Goal: Information Seeking & Learning: Understand process/instructions

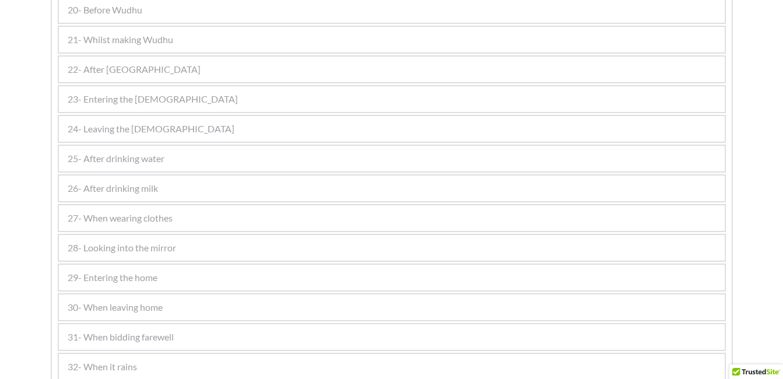
click at [198, 32] on div "21- Whilst making Wudhu" at bounding box center [392, 40] width 666 height 26
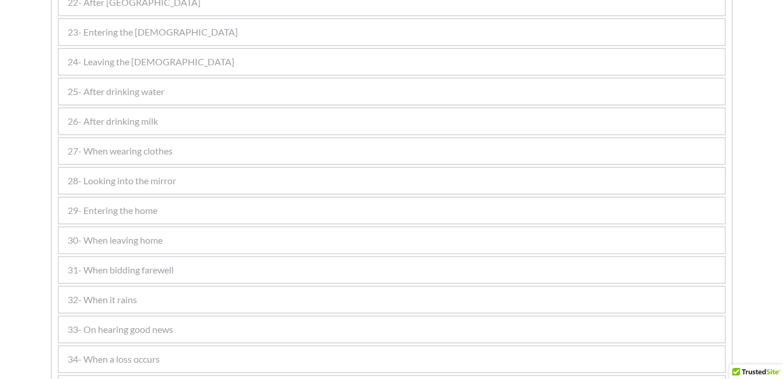
scroll to position [852, 0]
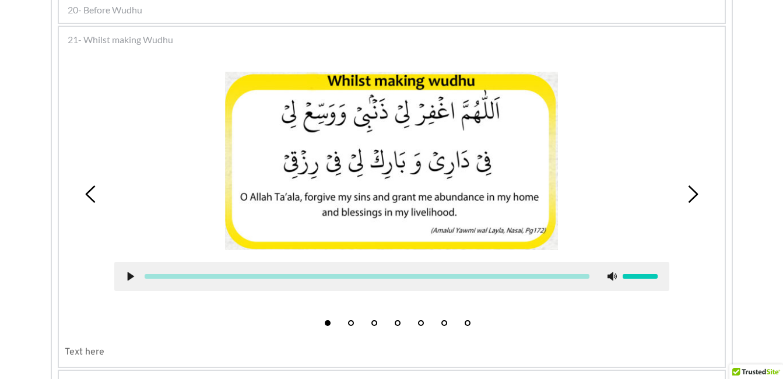
click at [560, 200] on div at bounding box center [391, 161] width 555 height 178
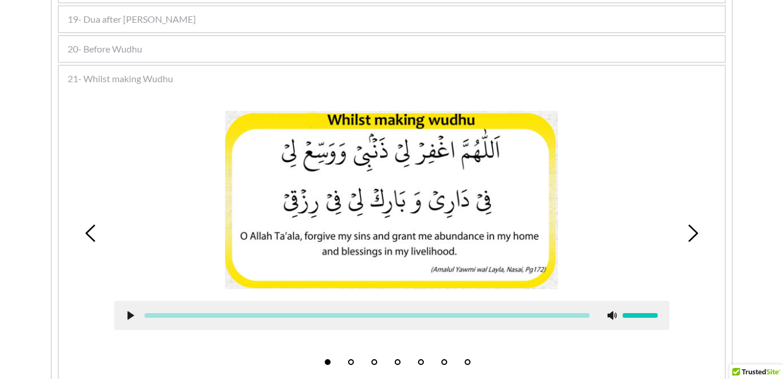
scroll to position [806, 0]
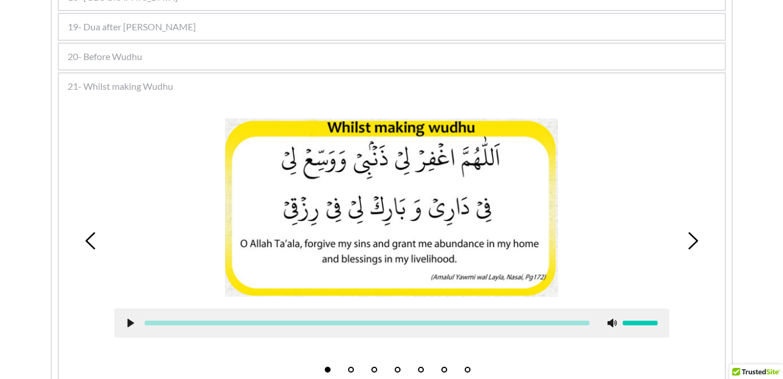
click at [519, 52] on div "20- Before Wudhu" at bounding box center [392, 57] width 666 height 26
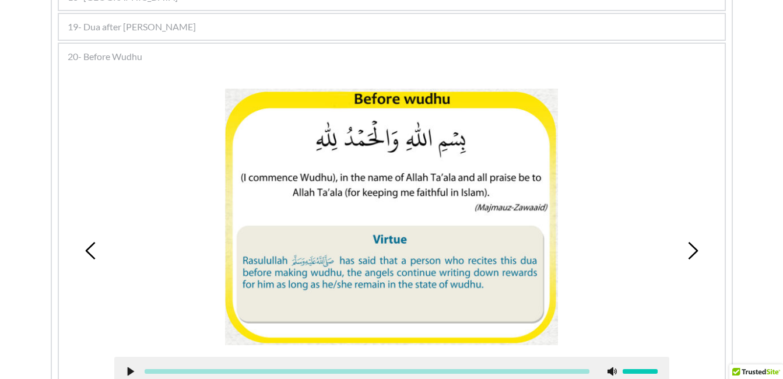
click at [392, 165] on picture at bounding box center [391, 217] width 333 height 257
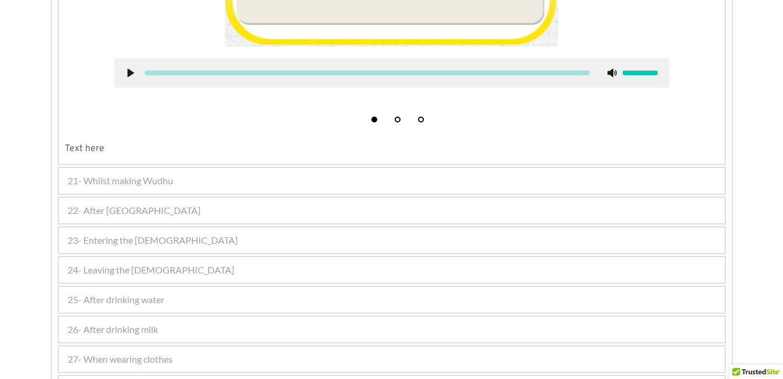
scroll to position [1109, 0]
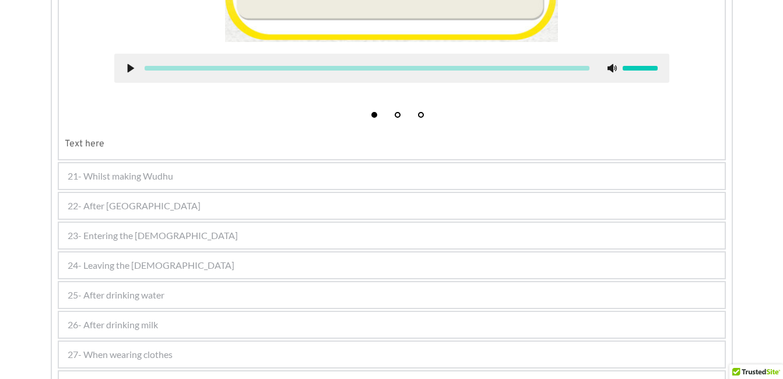
click at [163, 203] on div "22- After [GEOGRAPHIC_DATA]" at bounding box center [392, 206] width 666 height 26
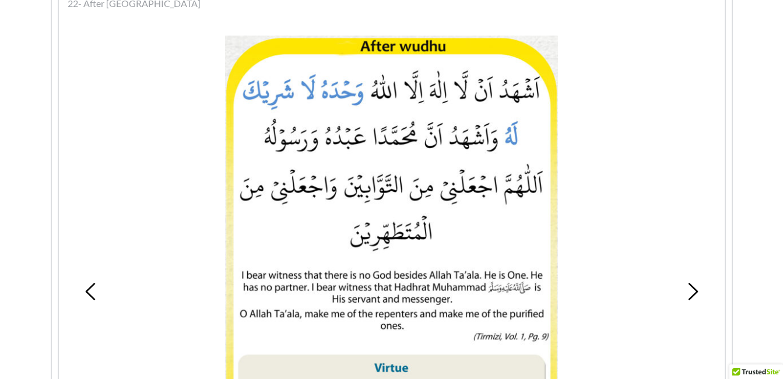
scroll to position [908, 0]
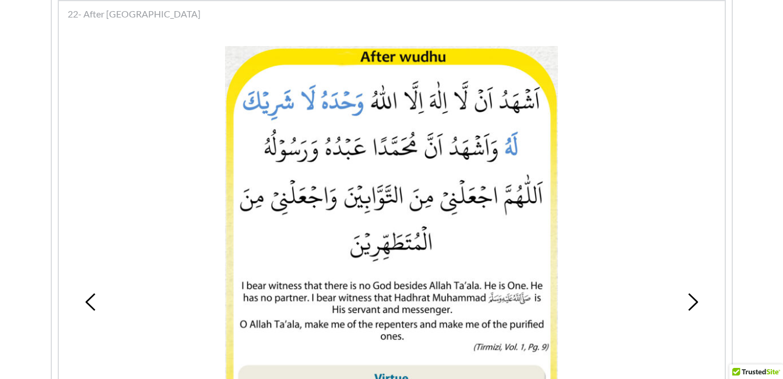
click at [597, 215] on div at bounding box center [391, 268] width 555 height 445
click at [617, 236] on div at bounding box center [391, 268] width 555 height 445
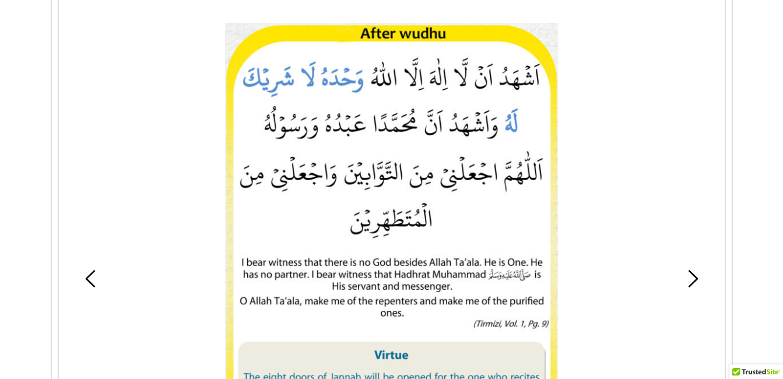
scroll to position [954, 0]
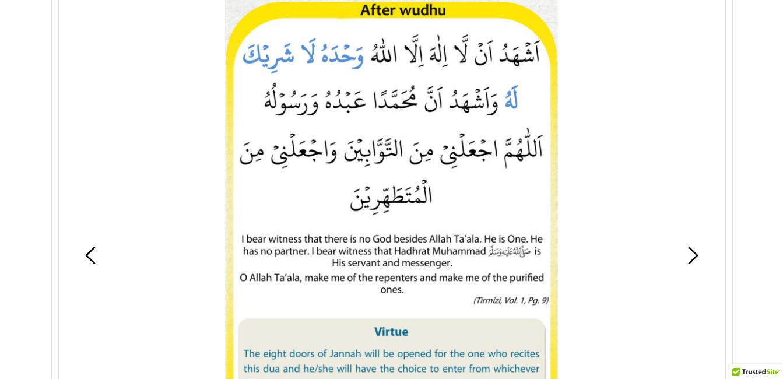
click at [688, 252] on icon at bounding box center [692, 255] width 17 height 17
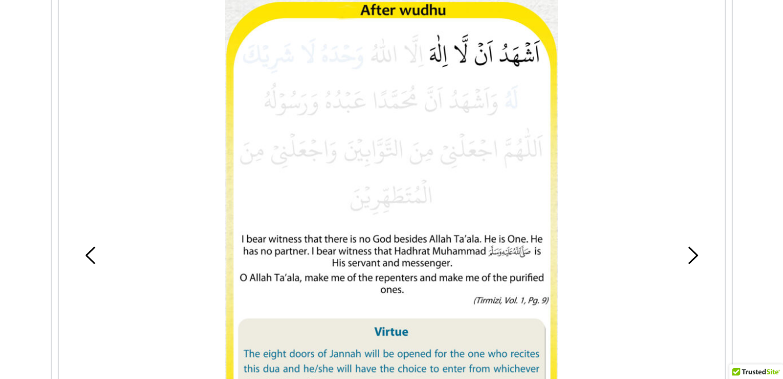
click at [688, 252] on icon at bounding box center [692, 255] width 17 height 17
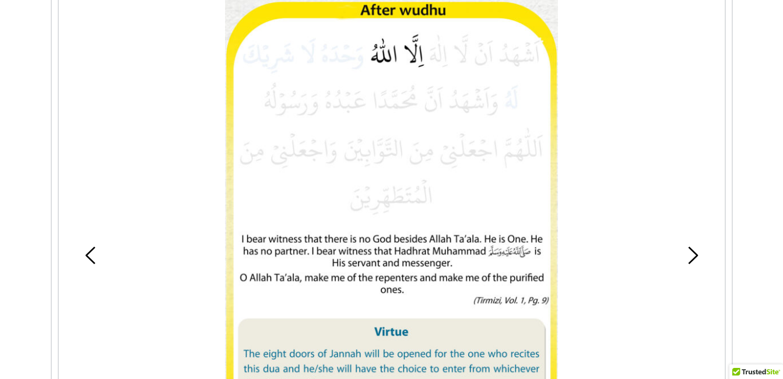
click at [688, 252] on icon at bounding box center [692, 255] width 17 height 17
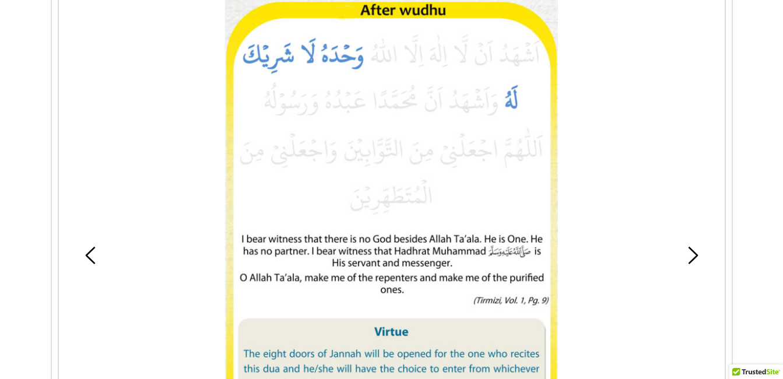
click at [688, 252] on icon at bounding box center [692, 255] width 17 height 17
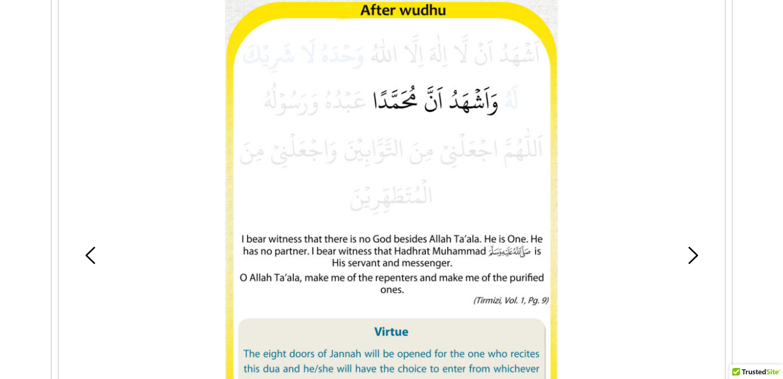
click at [688, 252] on icon at bounding box center [692, 255] width 17 height 17
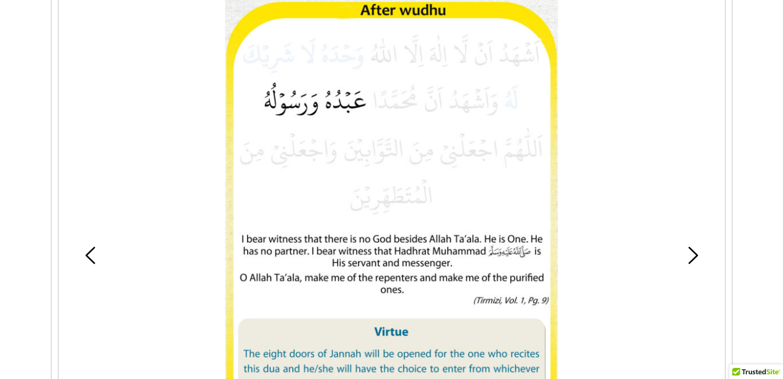
click at [688, 252] on icon at bounding box center [692, 255] width 17 height 17
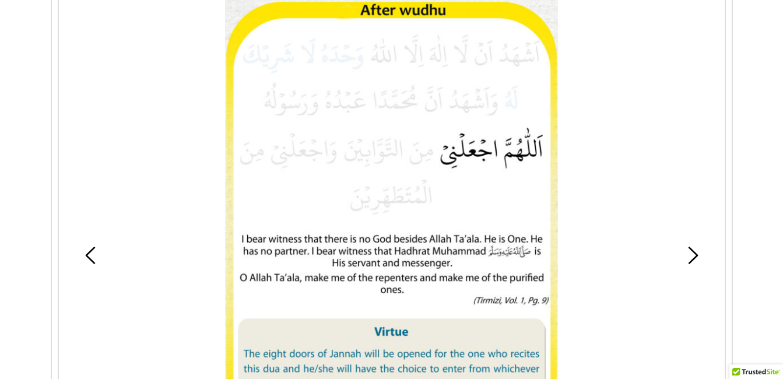
click at [636, 196] on div at bounding box center [391, 221] width 555 height 445
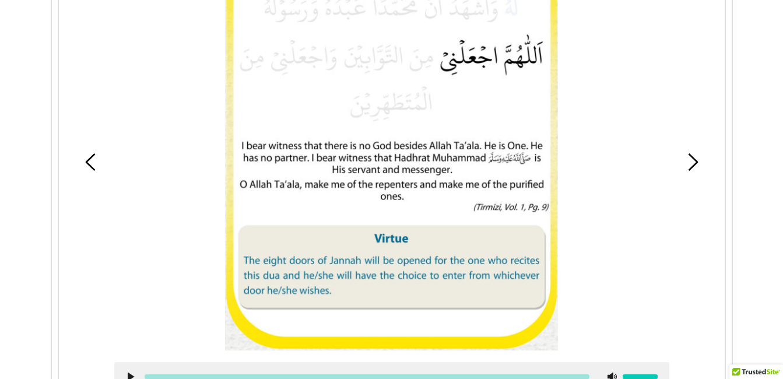
scroll to position [1024, 0]
